Goal: Information Seeking & Learning: Learn about a topic

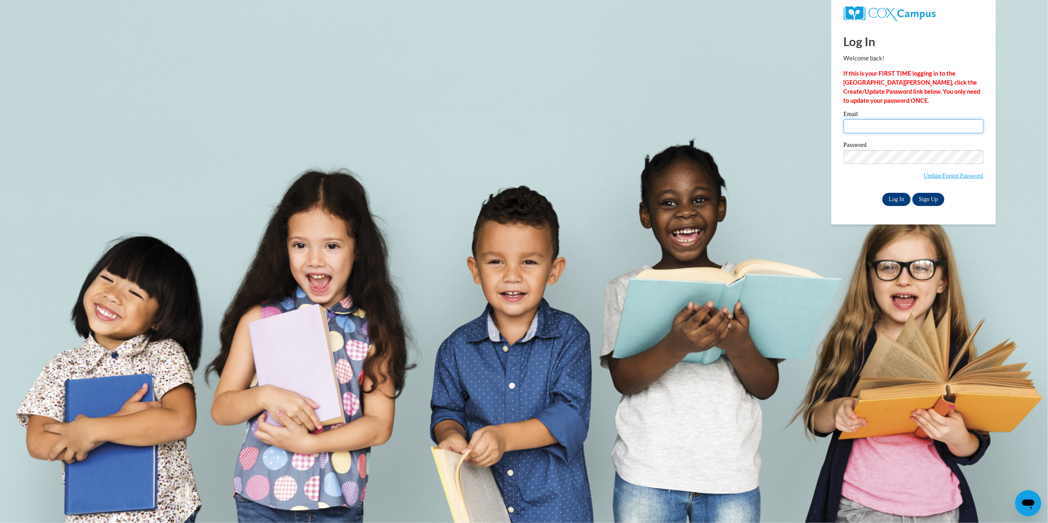
type input "bshaundricka@gmail.com"
click at [899, 198] on input "Log In" at bounding box center [897, 199] width 29 height 13
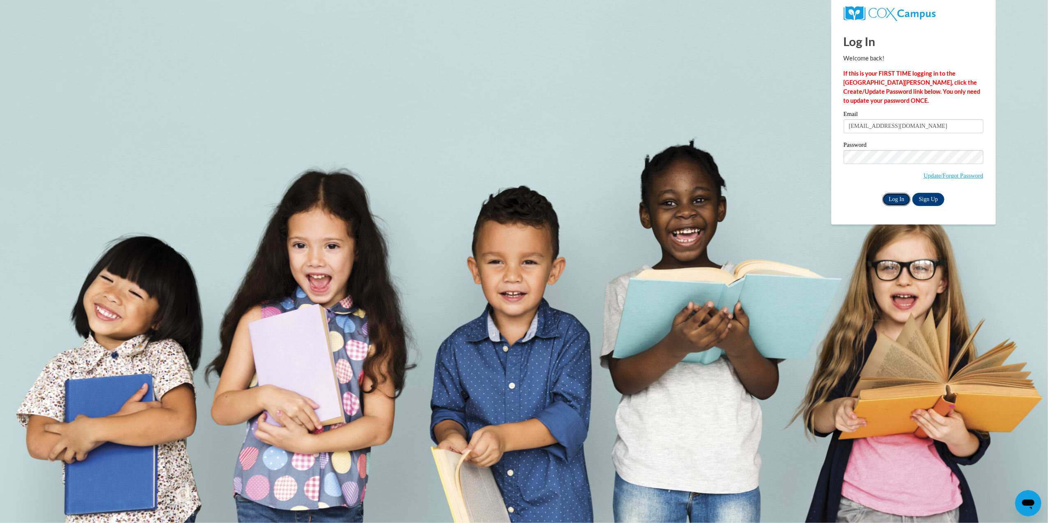
click at [899, 198] on input "Log In" at bounding box center [897, 199] width 29 height 13
click at [897, 199] on input "Log In" at bounding box center [897, 199] width 29 height 13
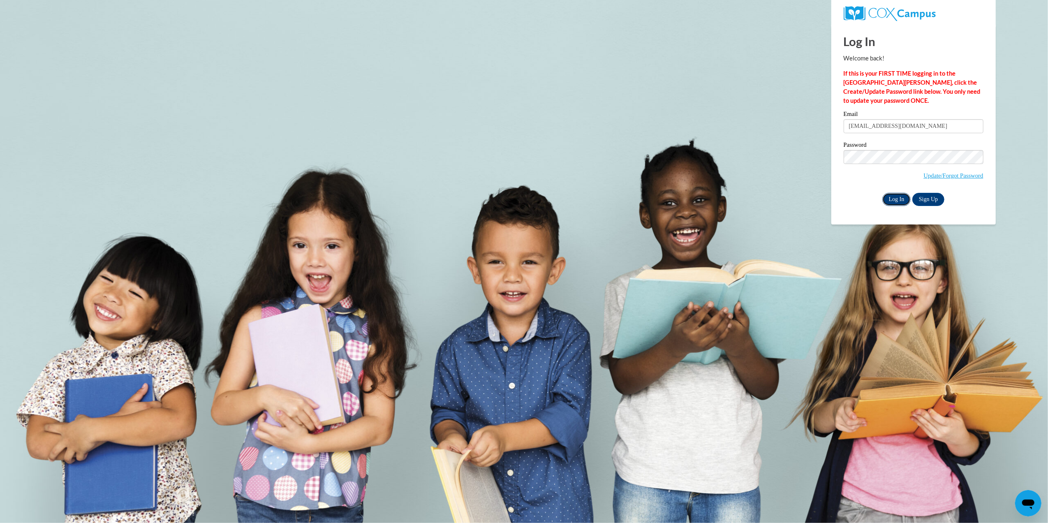
click at [897, 199] on input "Log In" at bounding box center [897, 199] width 29 height 13
click at [767, 125] on body "Log In Welcome back! If this is your FIRST TIME logging in to the NEW Cox Campu…" at bounding box center [524, 261] width 1048 height 523
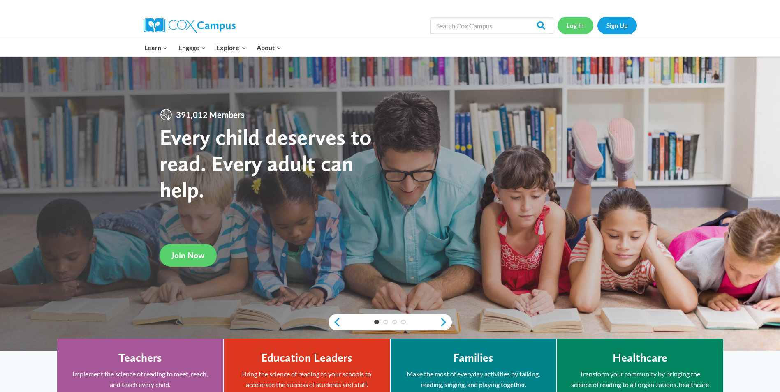
click at [580, 23] on link "Log In" at bounding box center [576, 25] width 36 height 17
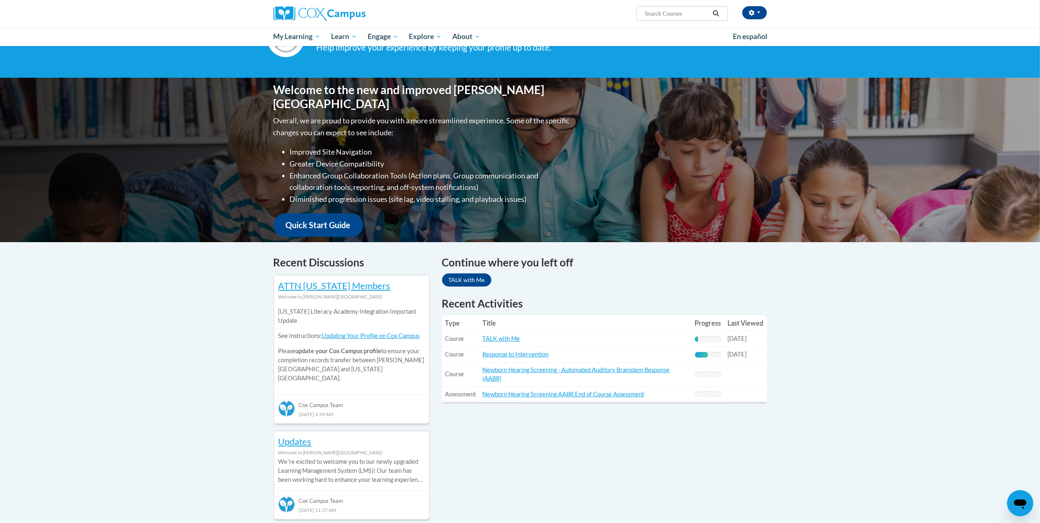
scroll to position [48, 0]
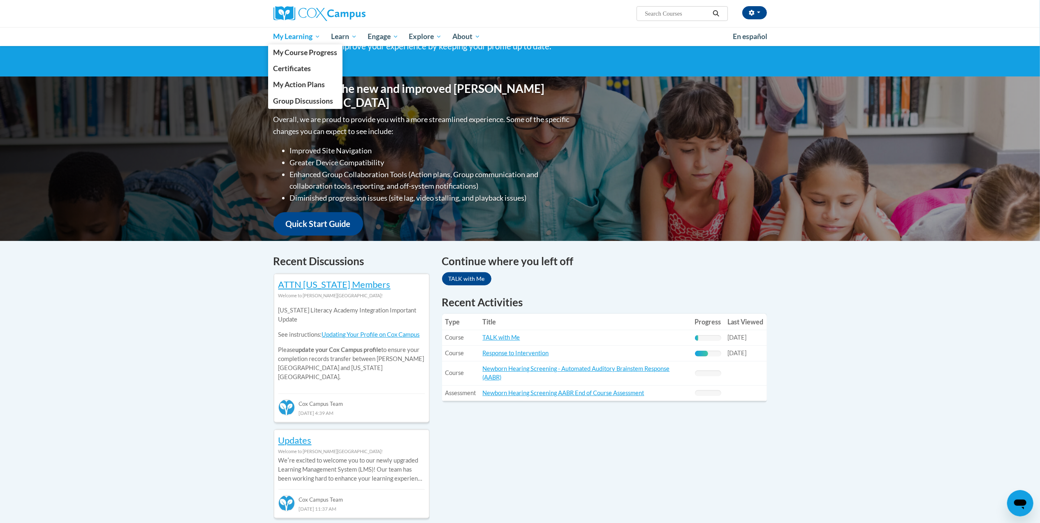
click at [282, 38] on span "My Learning" at bounding box center [296, 37] width 47 height 10
click at [288, 52] on span "My Course Progress" at bounding box center [305, 52] width 64 height 9
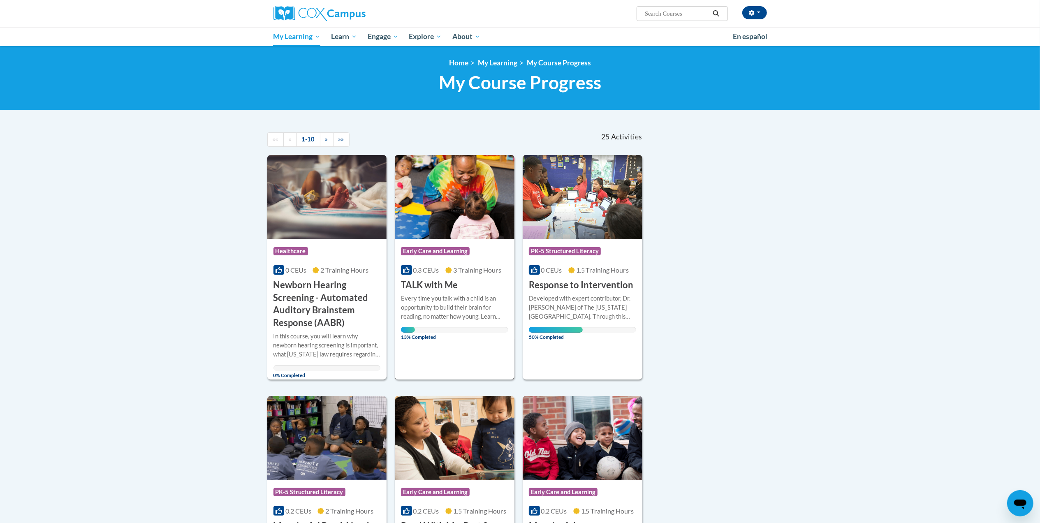
click at [461, 214] on img at bounding box center [455, 197] width 120 height 84
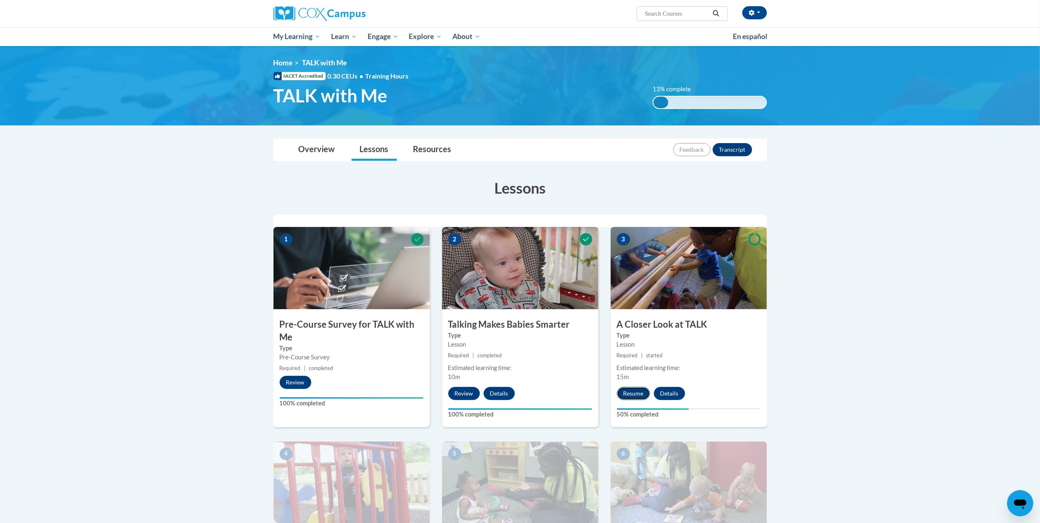
click at [637, 392] on button "Resume" at bounding box center [633, 393] width 33 height 13
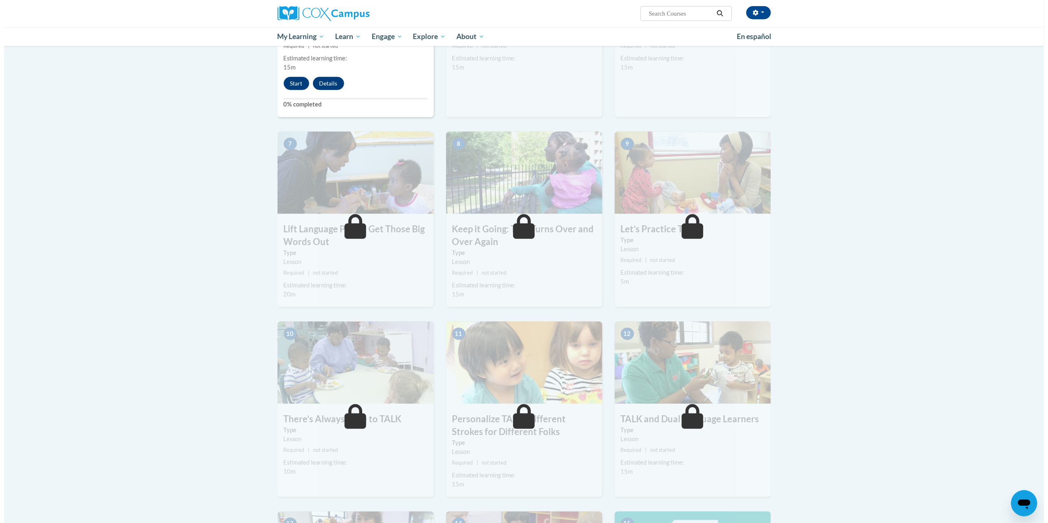
scroll to position [453, 0]
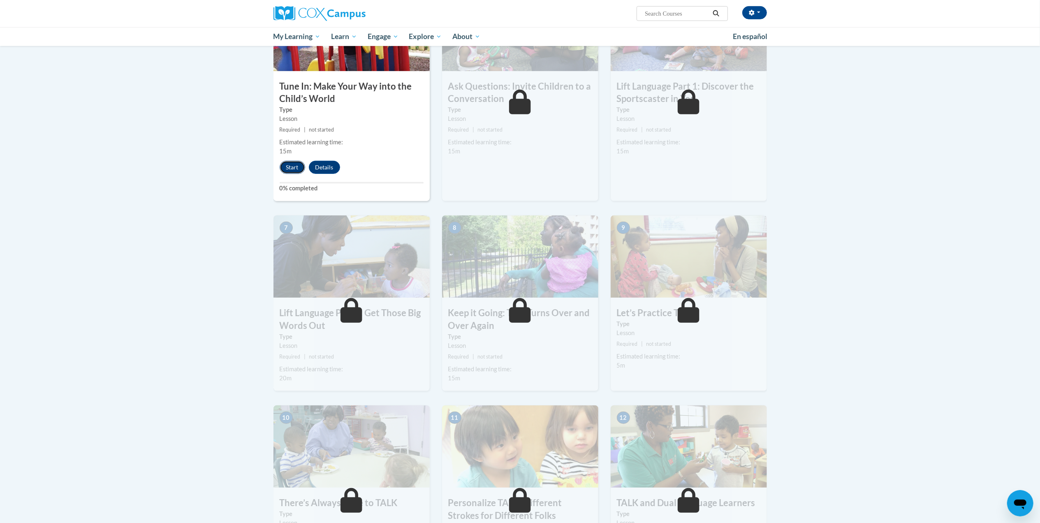
click at [288, 168] on button "Start" at bounding box center [293, 167] width 26 height 13
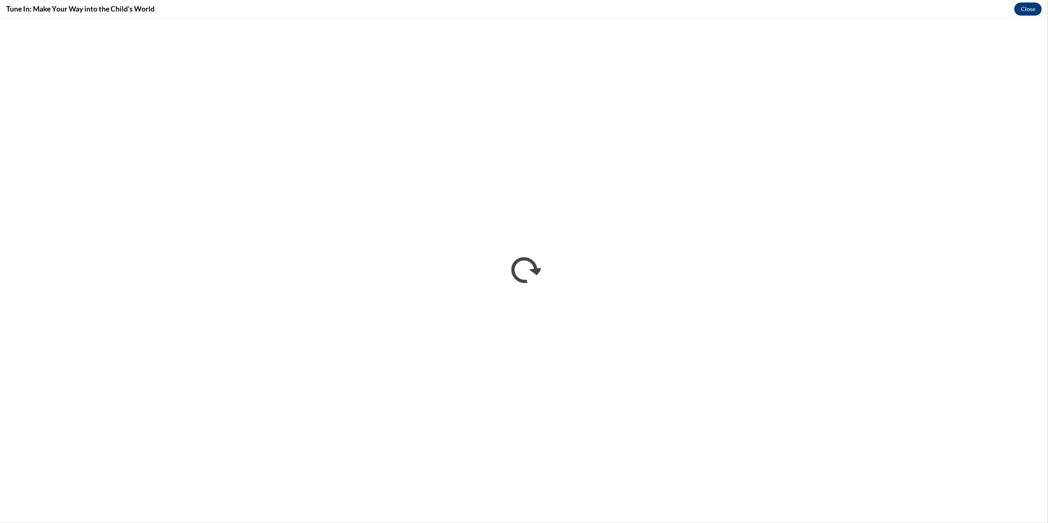
scroll to position [0, 0]
